Goal: Find specific page/section: Find specific page/section

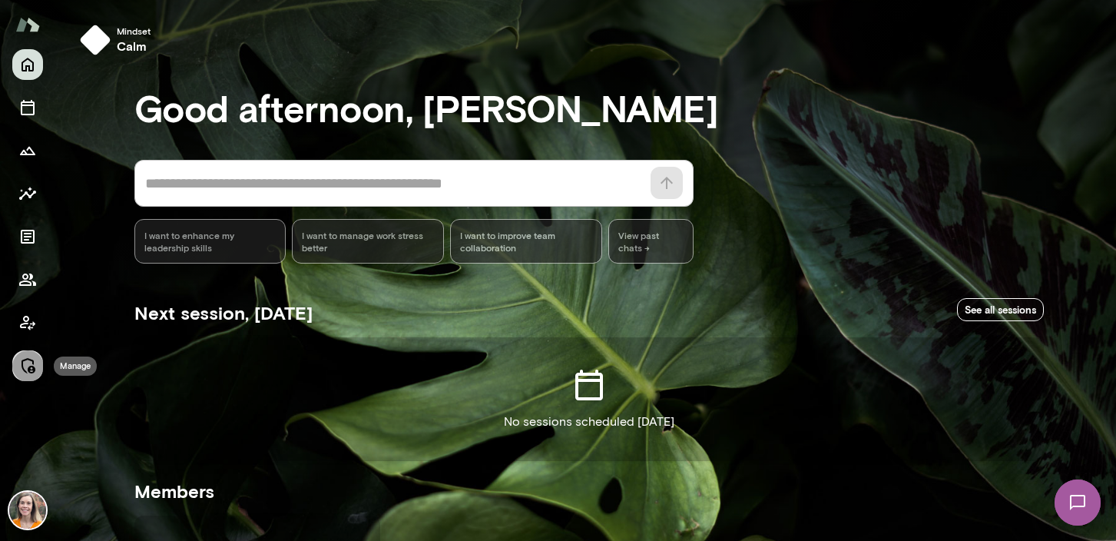
click at [25, 364] on icon "Manage" at bounding box center [27, 365] width 18 height 18
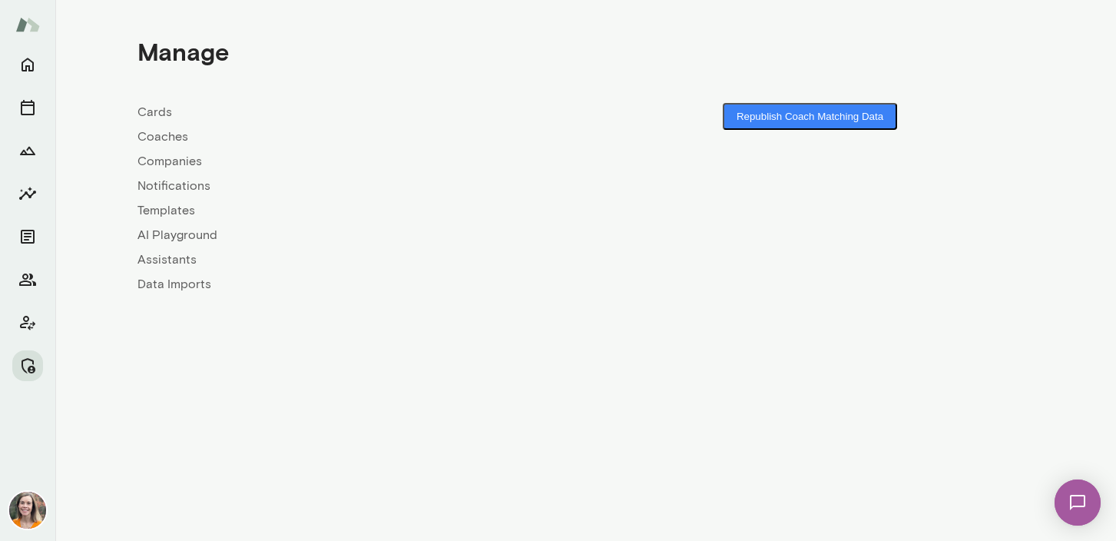
click at [169, 131] on link "Coaches" at bounding box center [361, 136] width 448 height 18
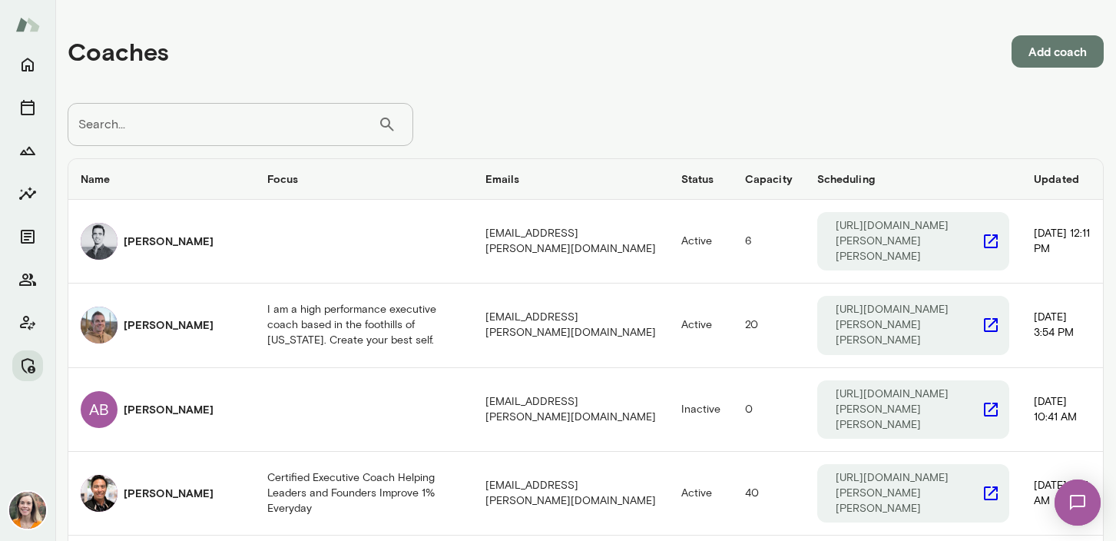
click at [98, 124] on input "Search..." at bounding box center [223, 124] width 310 height 43
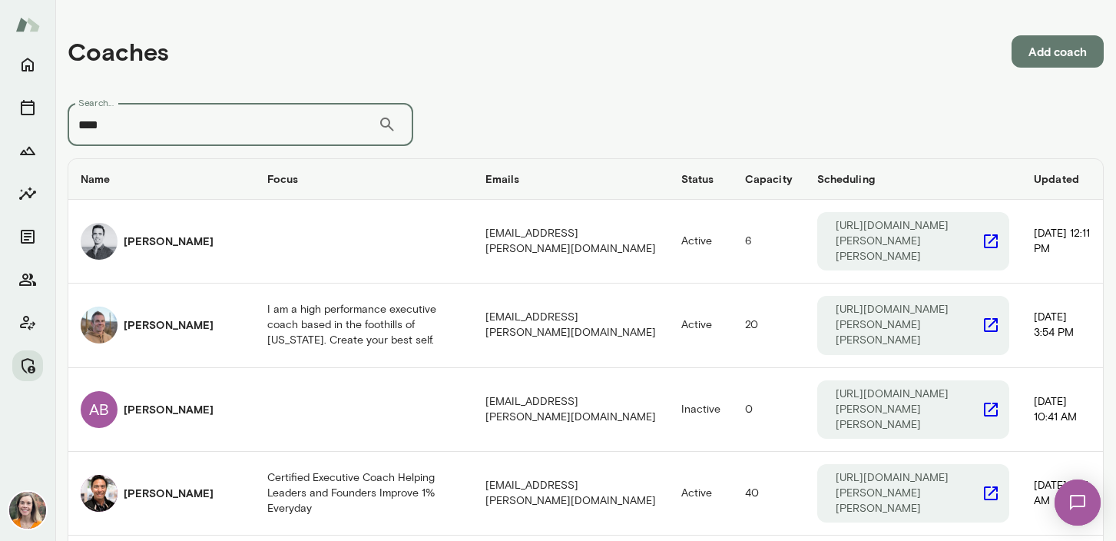
type input "***"
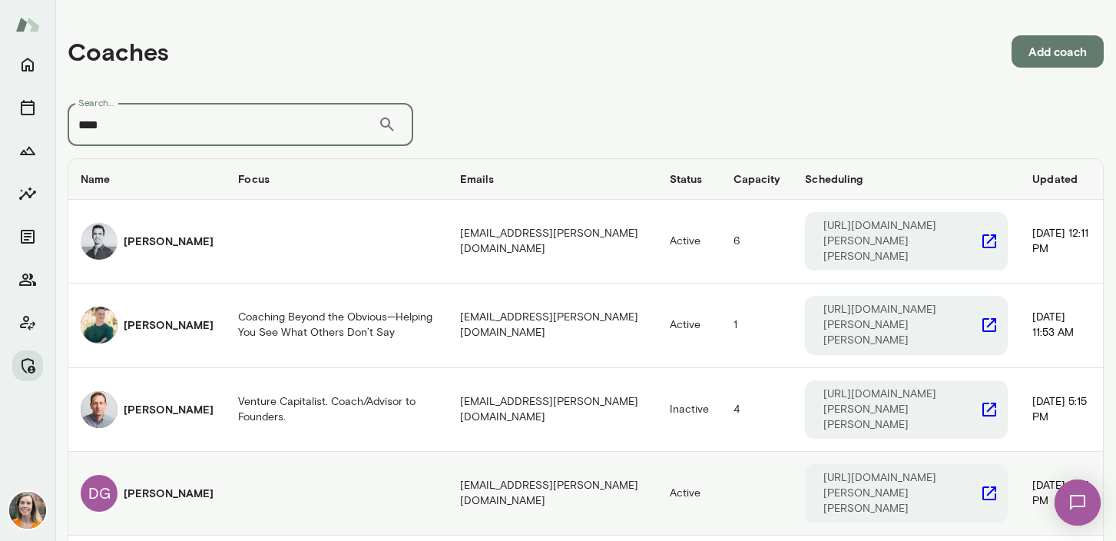
click at [157, 485] on h6 "[PERSON_NAME]" at bounding box center [169, 492] width 90 height 15
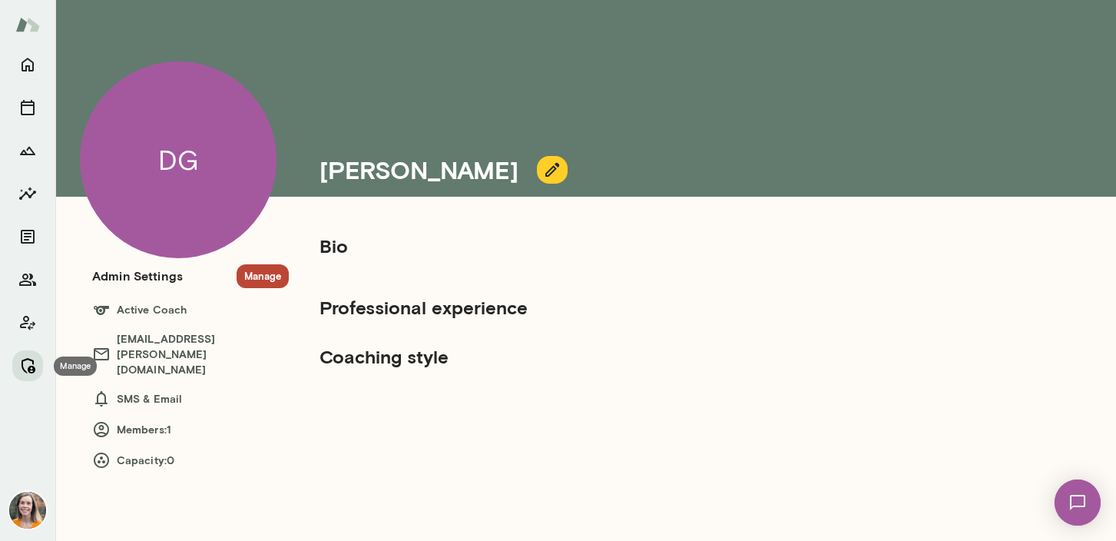
click at [34, 362] on icon "Manage" at bounding box center [27, 365] width 18 height 18
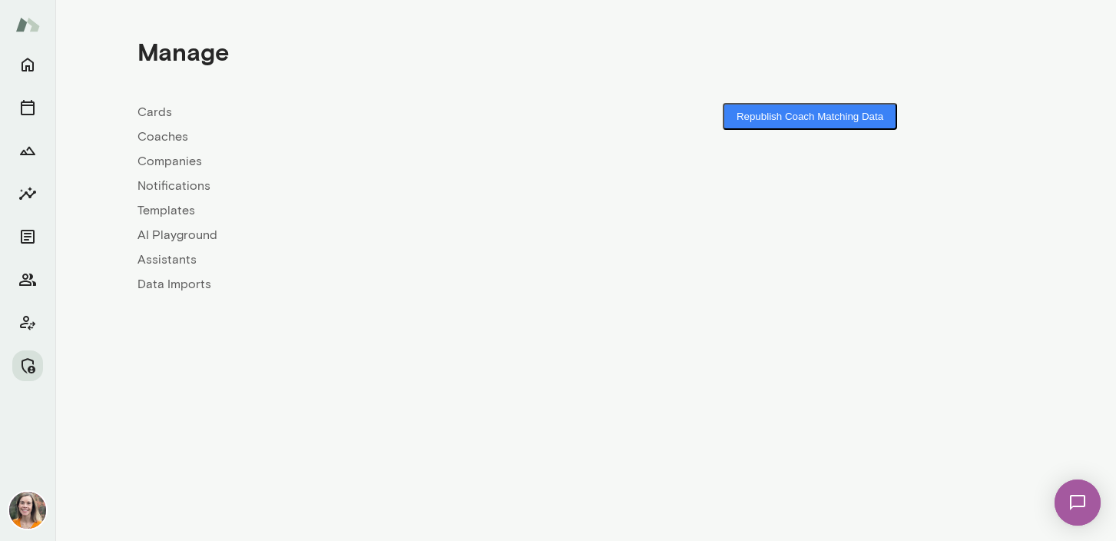
click at [169, 135] on link "Coaches" at bounding box center [361, 136] width 448 height 18
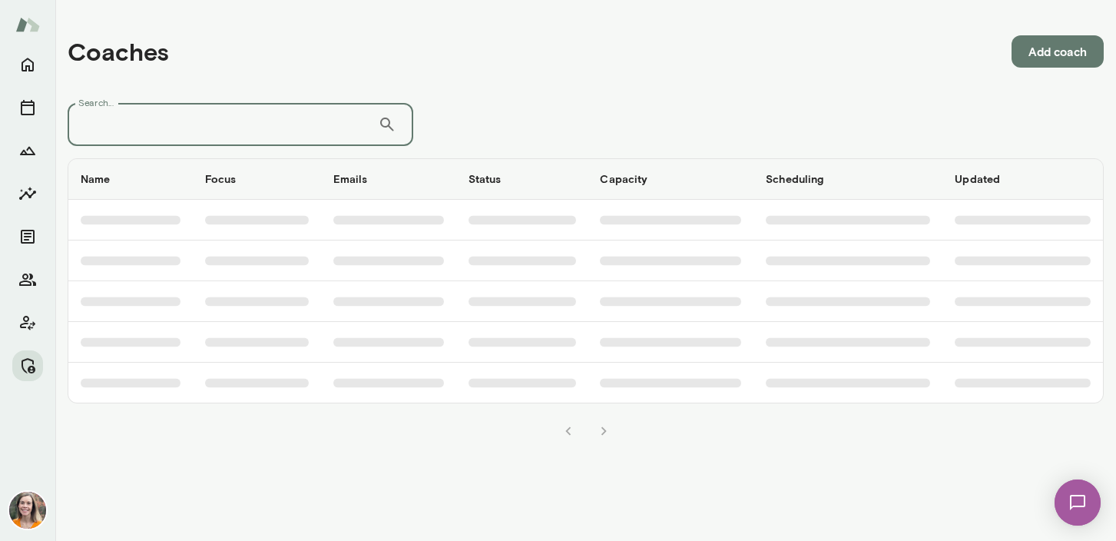
click at [217, 129] on input "Search..." at bounding box center [223, 124] width 310 height 43
type input "******"
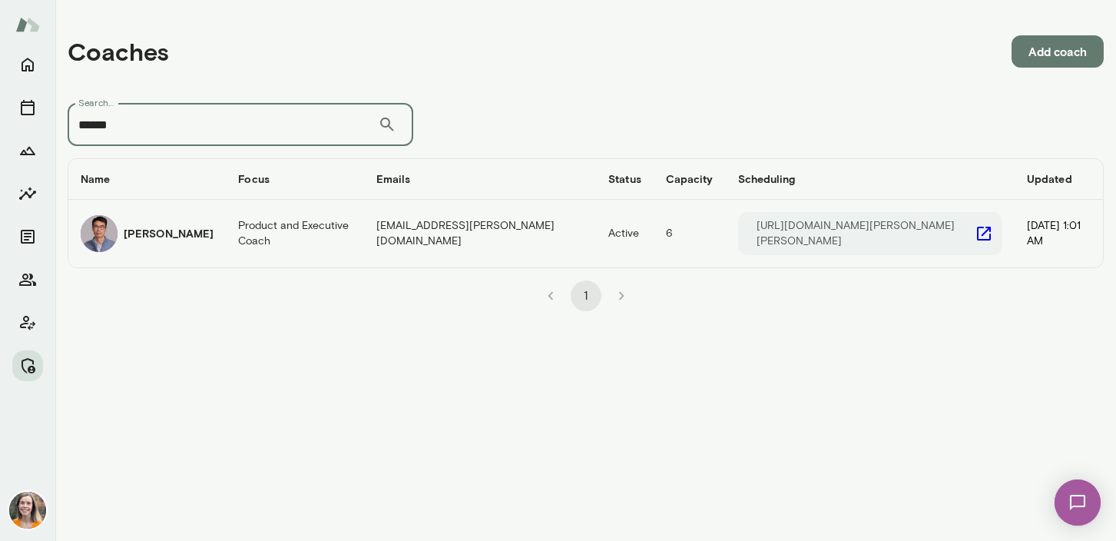
click at [174, 232] on h6 "[PERSON_NAME]" at bounding box center [169, 233] width 90 height 15
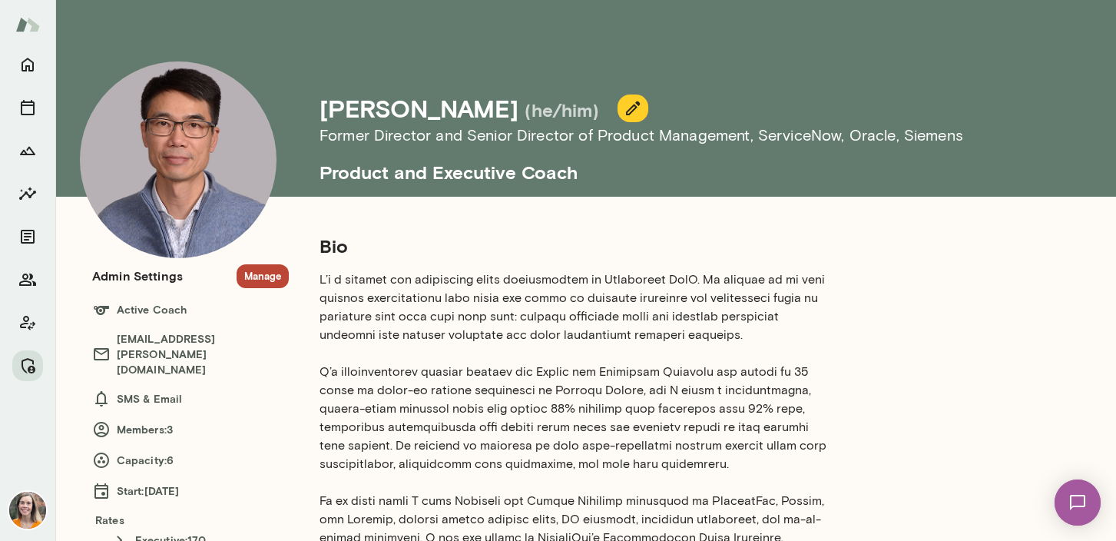
click at [265, 273] on button "Manage" at bounding box center [262, 276] width 52 height 24
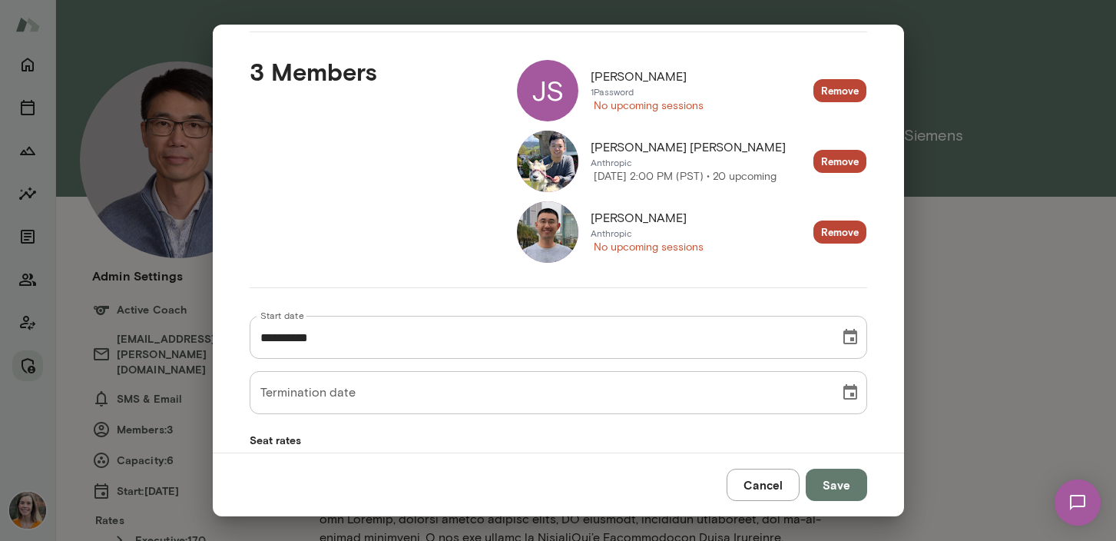
scroll to position [105, 0]
